Goal: Find specific page/section: Find specific page/section

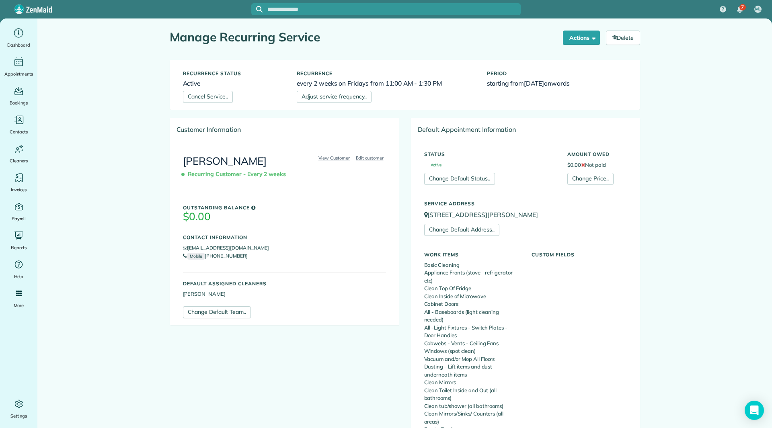
scroll to position [442, 0]
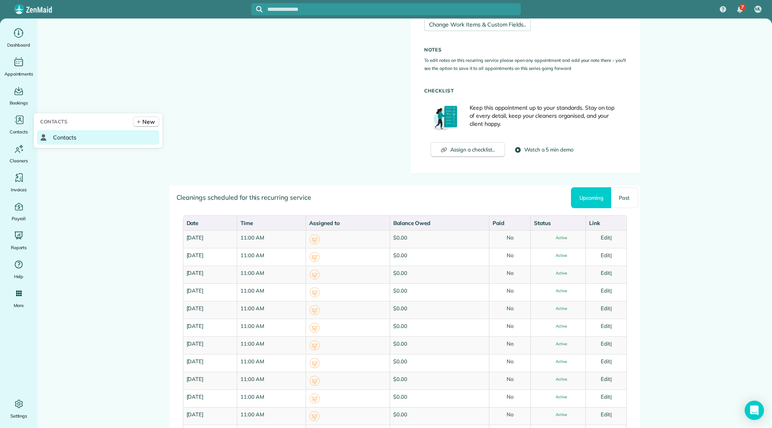
click at [56, 135] on span "Contacts" at bounding box center [64, 137] width 23 height 8
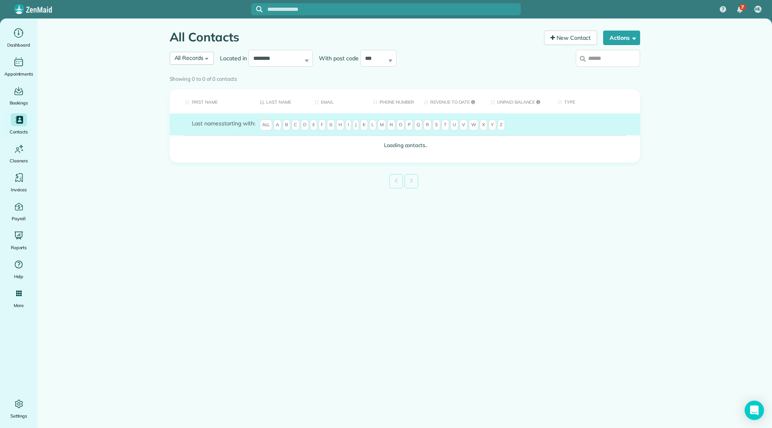
click at [614, 61] on input "search" at bounding box center [608, 58] width 64 height 17
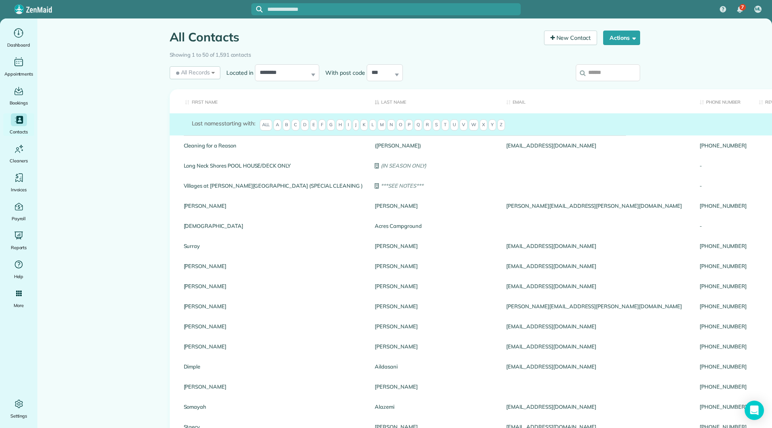
click at [592, 76] on input "search" at bounding box center [608, 72] width 64 height 17
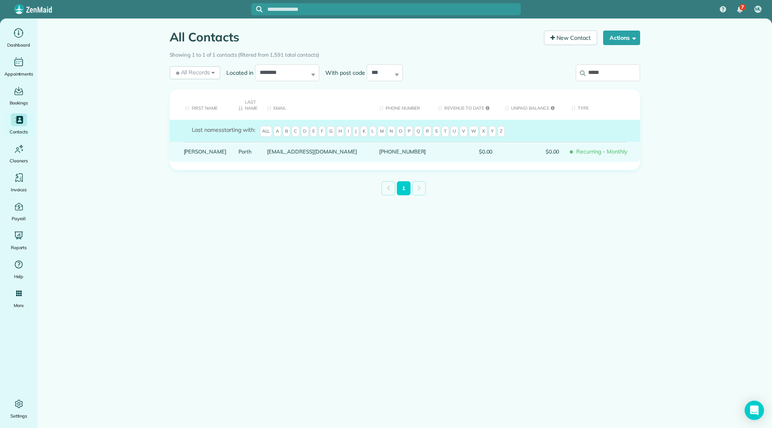
type input "*****"
click at [188, 152] on link "[PERSON_NAME]" at bounding box center [205, 152] width 43 height 6
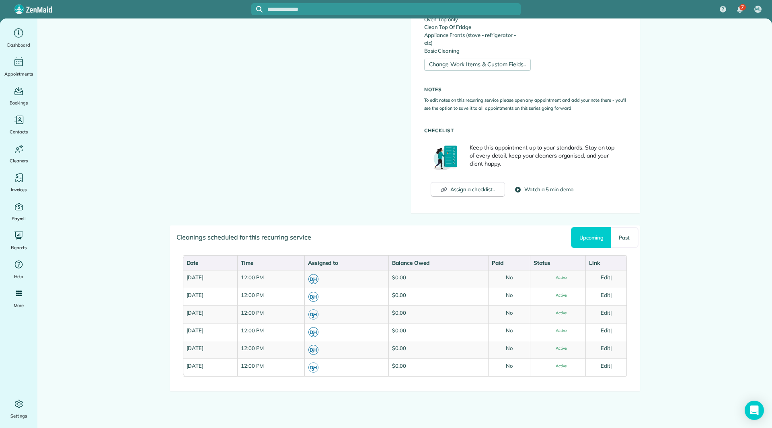
scroll to position [419, 0]
click at [56, 136] on span "Contacts" at bounding box center [64, 137] width 23 height 8
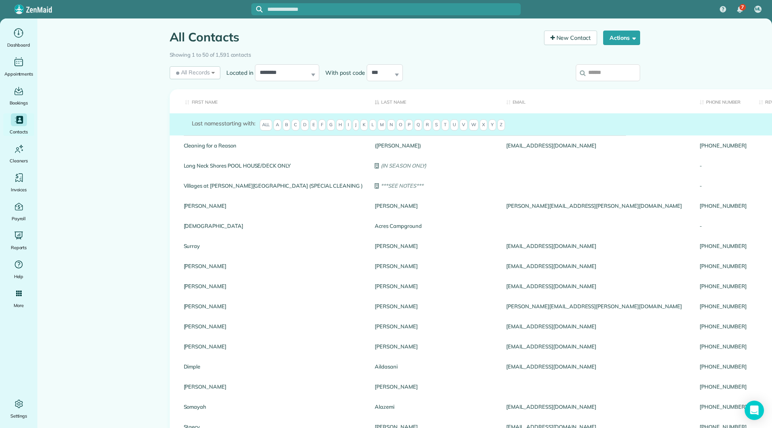
click at [589, 74] on input "search" at bounding box center [608, 72] width 64 height 17
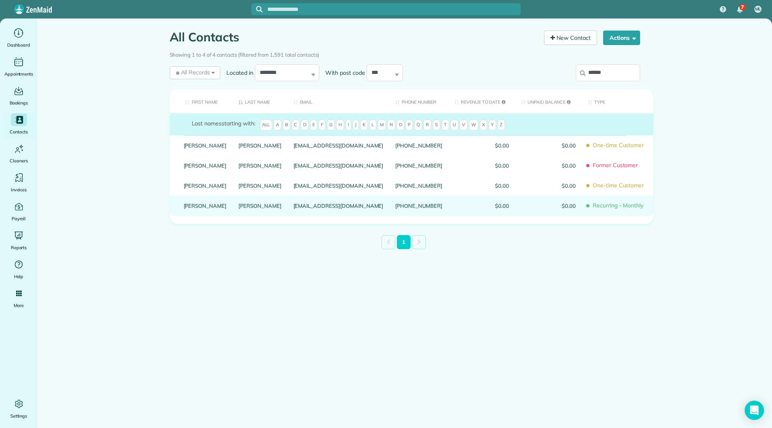
type input "******"
click at [188, 209] on link "Roy" at bounding box center [205, 206] width 43 height 6
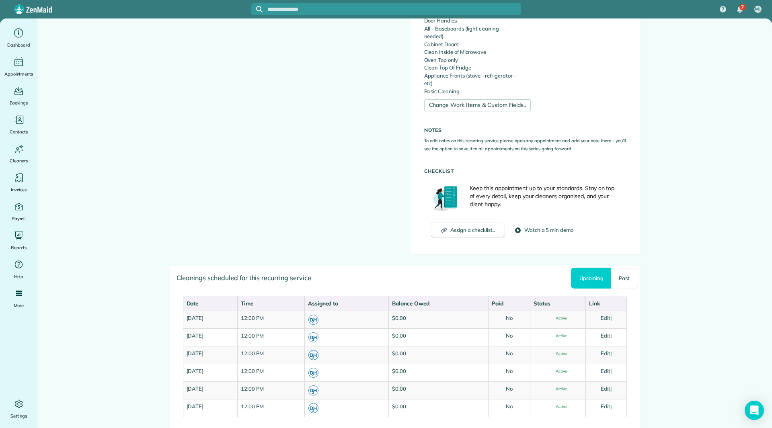
scroll to position [402, 0]
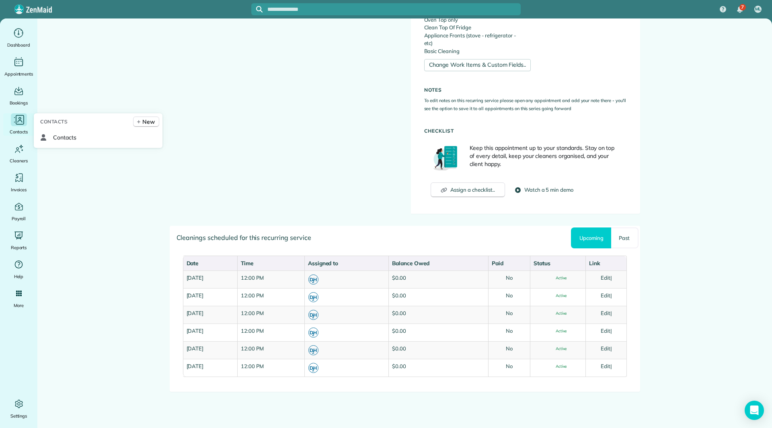
click at [19, 122] on icon "Main" at bounding box center [19, 120] width 12 height 12
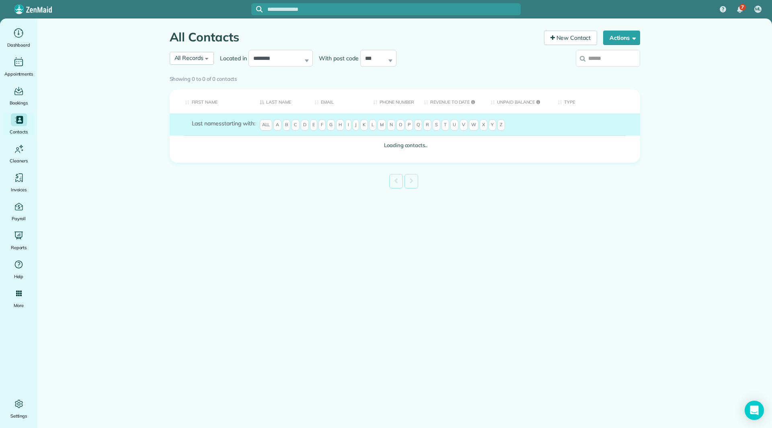
click at [589, 61] on input "search" at bounding box center [608, 58] width 64 height 17
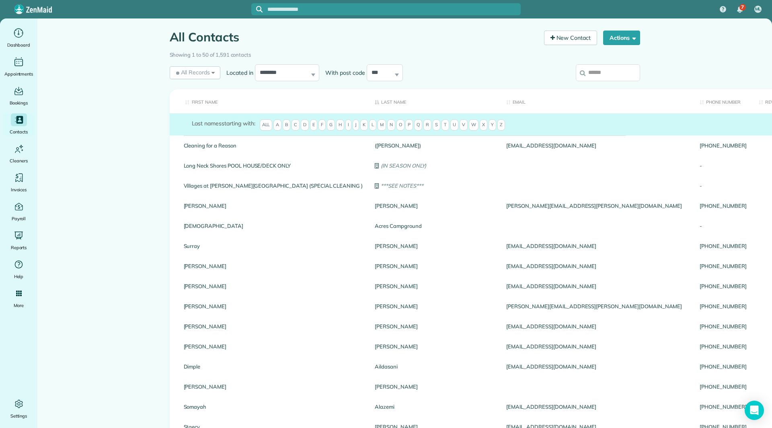
click at [599, 76] on input "search" at bounding box center [608, 72] width 64 height 17
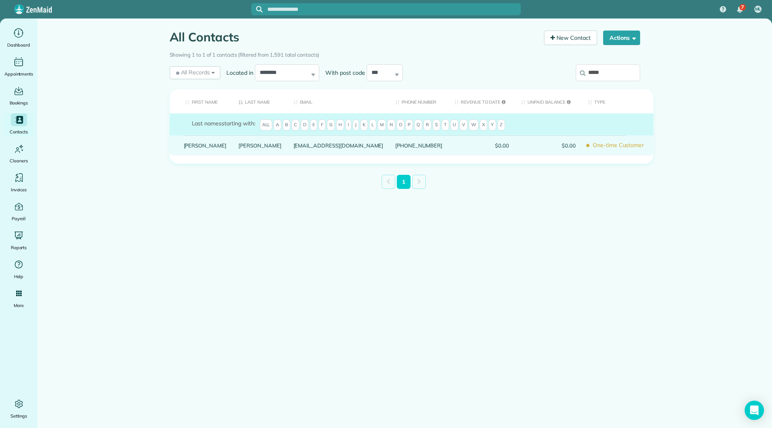
type input "*****"
click at [187, 148] on link "Donna" at bounding box center [205, 146] width 43 height 6
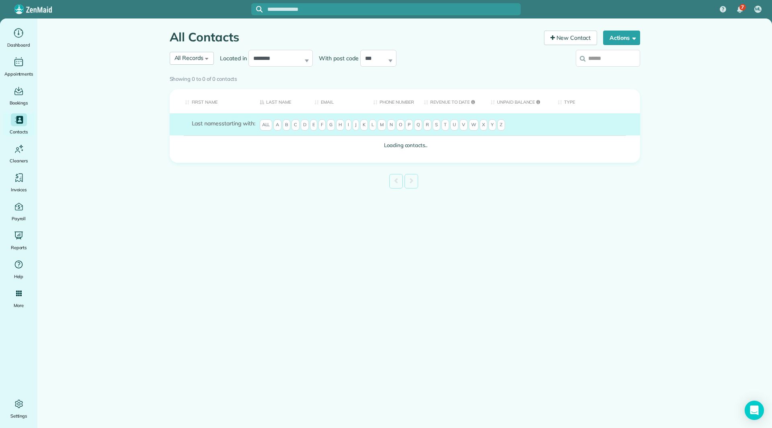
click at [589, 59] on input "search" at bounding box center [608, 58] width 64 height 17
type input "*"
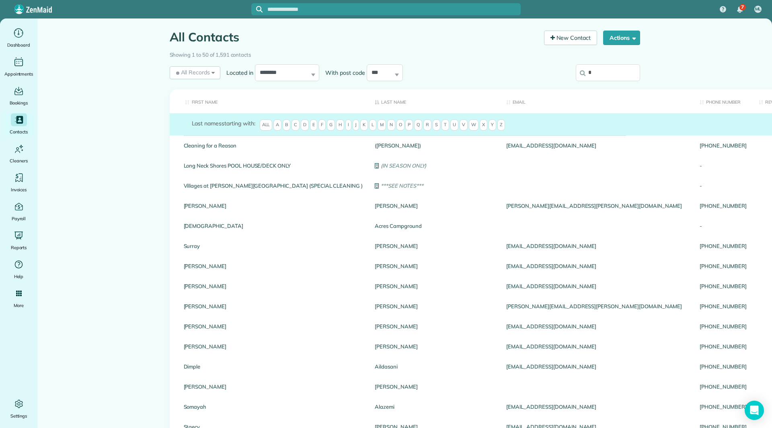
click at [595, 76] on input "*" at bounding box center [608, 72] width 64 height 17
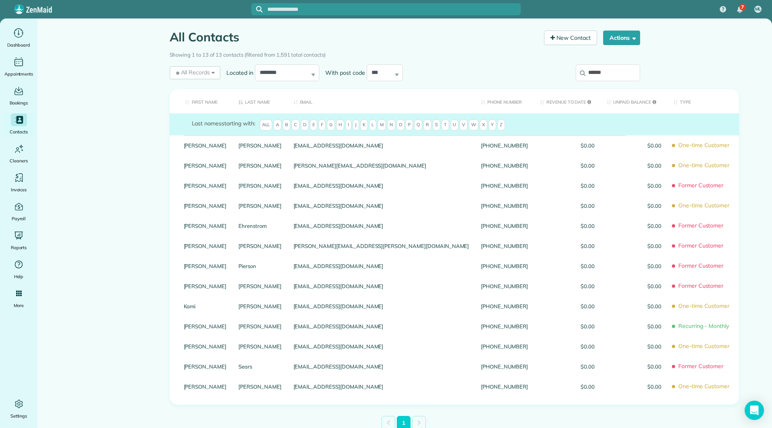
type input "******"
click at [232, 106] on th "Last Name" at bounding box center [259, 101] width 55 height 25
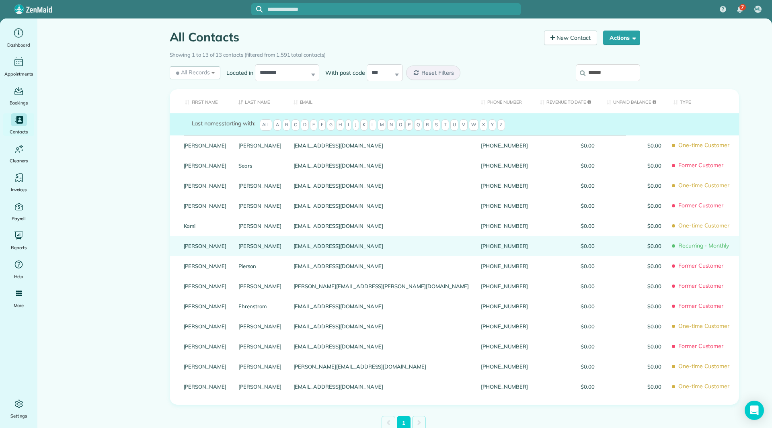
click at [191, 249] on link "Dwight" at bounding box center [205, 246] width 43 height 6
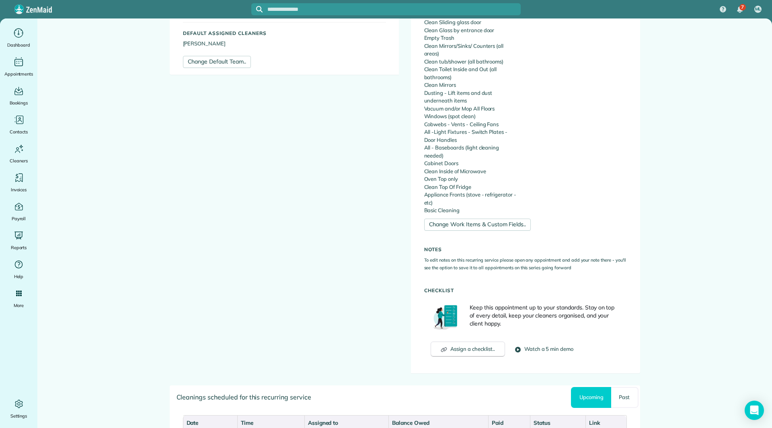
scroll to position [411, 0]
